Goal: Transaction & Acquisition: Purchase product/service

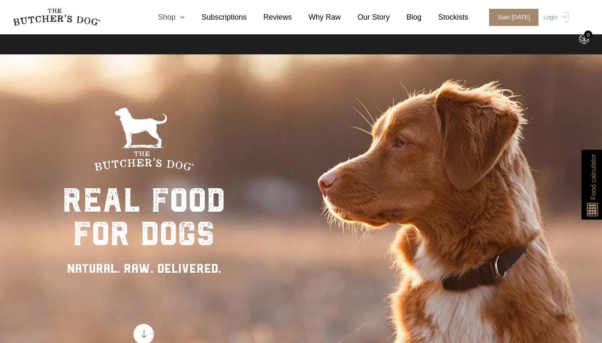
click at [177, 17] on link "Shop" at bounding box center [162, 17] width 43 height 11
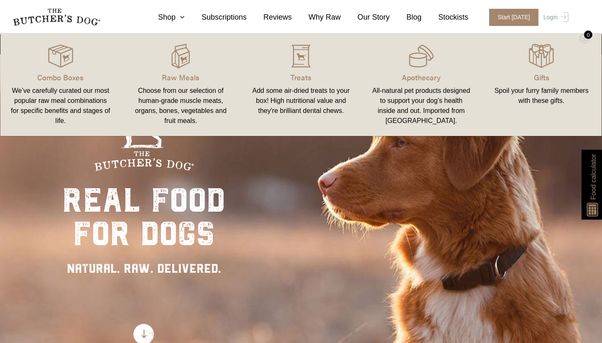
click at [203, 102] on div "Choose from our selection of human-grade muscle meats, organs, bones, vegetable…" at bounding box center [181, 106] width 100 height 40
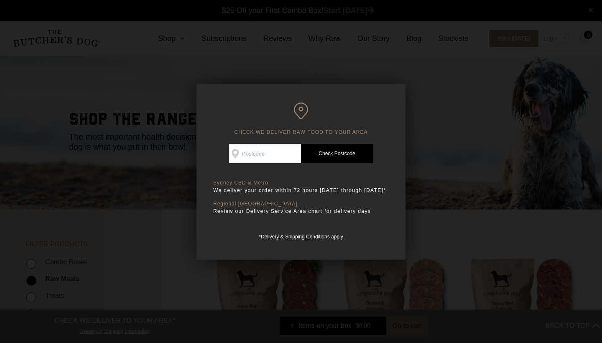
click at [281, 158] on input "Check Availability At" at bounding box center [265, 153] width 72 height 19
type input "2533"
click at [339, 149] on link "Check Postcode" at bounding box center [337, 153] width 72 height 19
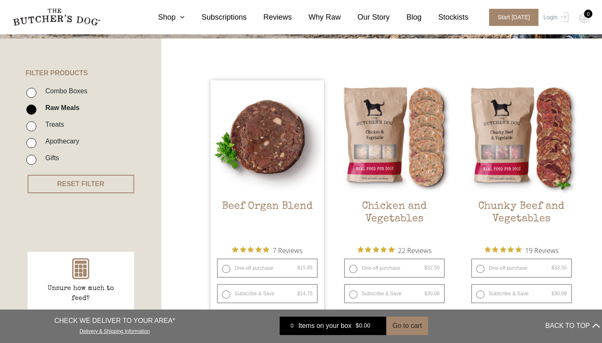
scroll to position [146, 0]
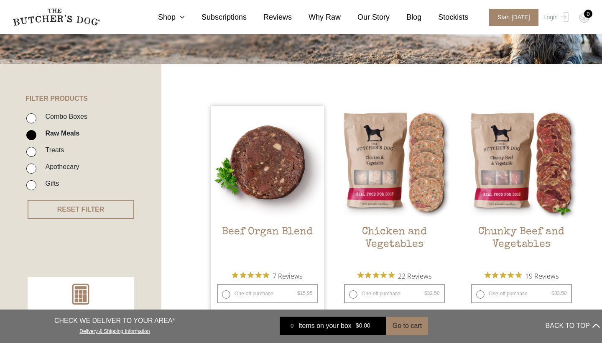
click at [281, 222] on link "Beef Organ Blend $ 15.95 — or subscribe and save 7.5%" at bounding box center [267, 185] width 113 height 159
